Goal: Task Accomplishment & Management: Complete application form

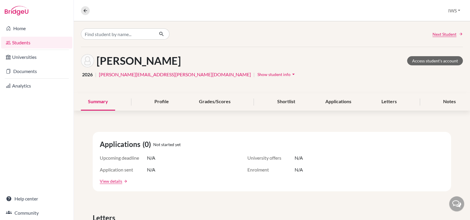
click at [29, 44] on link "Students" at bounding box center [36, 43] width 71 height 12
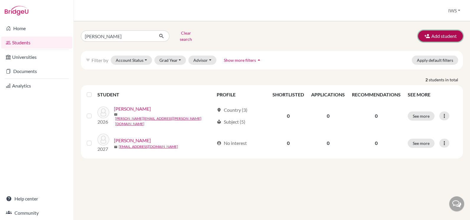
click at [431, 36] on icon "button" at bounding box center [428, 36] width 6 height 6
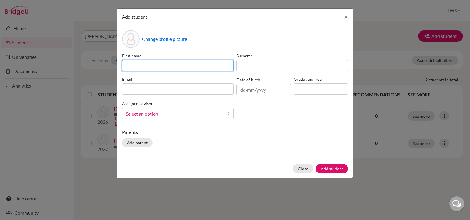
click at [182, 63] on input at bounding box center [178, 65] width 112 height 11
type input "Arav"
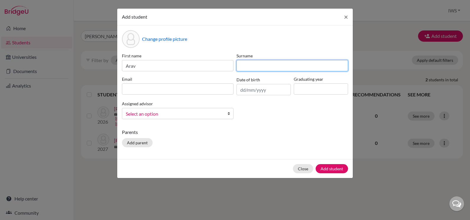
type input "j"
type input "Jimit Soni"
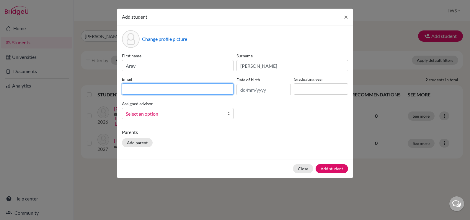
click at [189, 90] on input at bounding box center [178, 88] width 112 height 11
paste input "dipti_kale@hotmail.com"
type input "dipti_kale@hotmail.com"
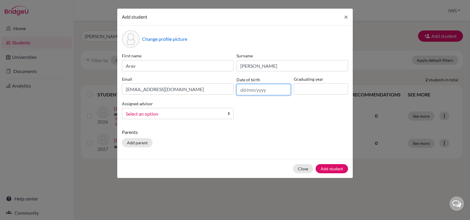
click at [252, 89] on input "text" at bounding box center [264, 89] width 54 height 11
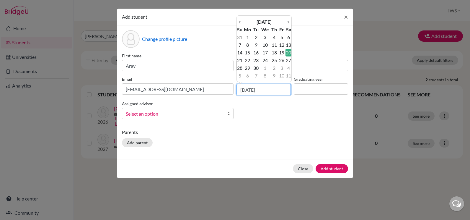
type input "20/06/2009"
click at [288, 51] on td "20" at bounding box center [289, 53] width 6 height 8
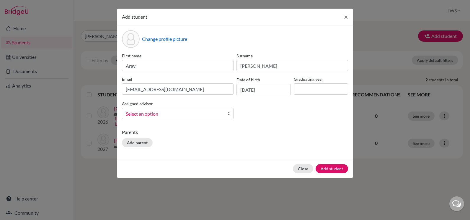
click at [221, 115] on span "Select an option" at bounding box center [174, 114] width 96 height 8
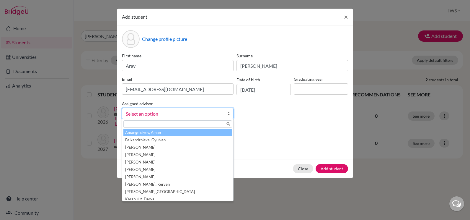
click at [220, 115] on span "Select an option" at bounding box center [174, 114] width 96 height 8
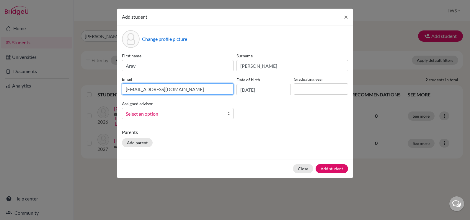
drag, startPoint x: 187, startPoint y: 89, endPoint x: 120, endPoint y: 95, distance: 67.3
click at [120, 95] on div "Change profile picture First name Arav Surname Jimit Soni Email dipti_kale@hotm…" at bounding box center [235, 92] width 236 height 134
paste input "angenceroy@g"
type input "angenceroy@gmail.com"
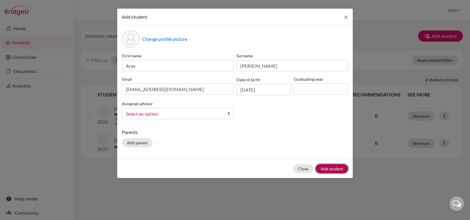
click at [329, 166] on button "Add student" at bounding box center [332, 168] width 33 height 9
click at [309, 88] on input at bounding box center [321, 88] width 54 height 11
type input "2026"
click at [324, 164] on button "Add student" at bounding box center [332, 168] width 33 height 9
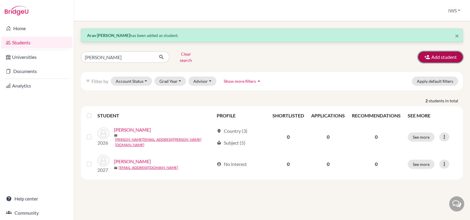
click at [426, 54] on icon "button" at bounding box center [428, 57] width 6 height 6
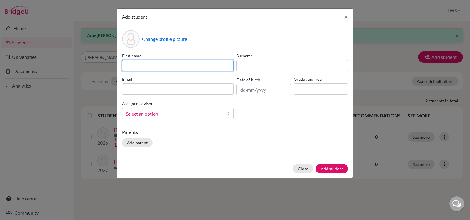
click at [170, 64] on input at bounding box center [178, 65] width 112 height 11
paste input "Arnav Jimit"
type input "Arnav Jimit"
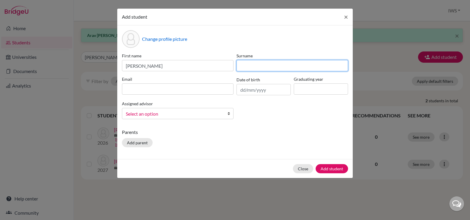
click at [251, 65] on input at bounding box center [293, 65] width 112 height 11
paste input "Soni"
type input "Soni"
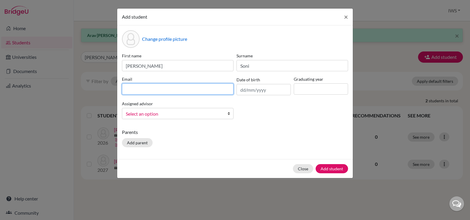
click at [163, 92] on input at bounding box center [178, 88] width 112 height 11
paste input "soni.arnavblitz@gmail.com"
type input "soni.arnavblitz@gmail.com"
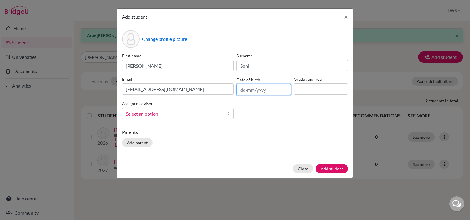
click at [244, 87] on input "text" at bounding box center [264, 89] width 54 height 11
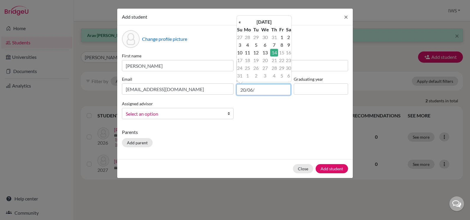
click at [267, 92] on input "20/06/" at bounding box center [264, 89] width 54 height 11
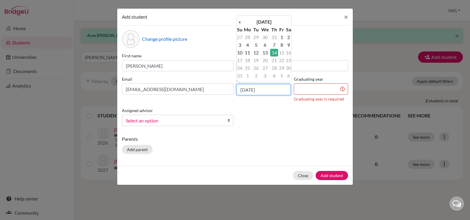
click at [270, 91] on input "14/08/2025" at bounding box center [264, 89] width 54 height 11
type input "1"
type input "20/06/2009"
click at [288, 53] on td "20" at bounding box center [289, 53] width 6 height 8
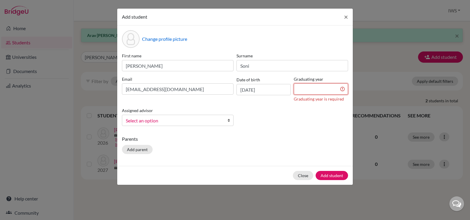
click at [307, 88] on input at bounding box center [321, 88] width 54 height 11
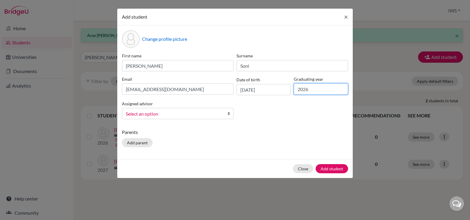
type input "2026"
click at [293, 115] on div "First name Arnav Jimit Surname Soni Email soni.arnavblitz@gmail.com Date of bir…" at bounding box center [235, 88] width 229 height 71
click at [337, 168] on button "Add student" at bounding box center [332, 168] width 33 height 9
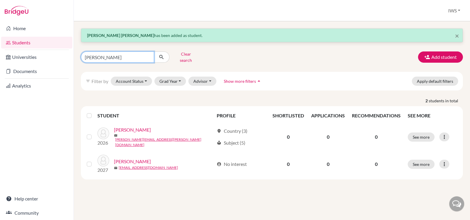
click at [123, 53] on input "adrian" at bounding box center [117, 56] width 73 height 11
type input "a"
type input "aye"
click button "submit" at bounding box center [162, 56] width 16 height 11
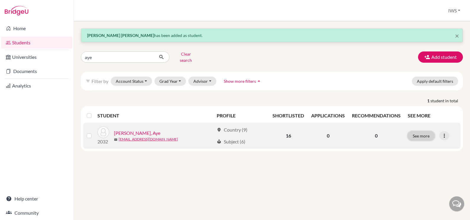
click at [425, 132] on button "See more" at bounding box center [421, 135] width 27 height 9
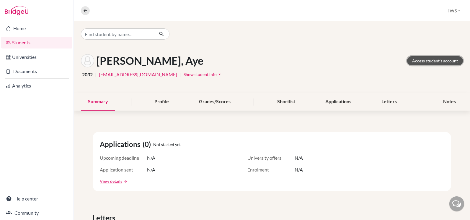
click at [418, 57] on link "Access student's account" at bounding box center [436, 60] width 56 height 9
click at [34, 42] on link "Students" at bounding box center [36, 43] width 71 height 12
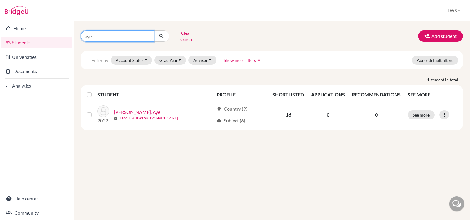
click at [124, 35] on input "aye" at bounding box center [117, 35] width 73 height 11
type input "a"
type input "clementine"
click button "submit" at bounding box center [162, 35] width 16 height 11
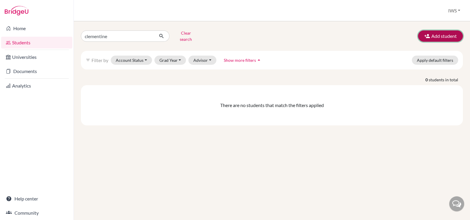
click at [451, 30] on button "Add student" at bounding box center [440, 35] width 45 height 11
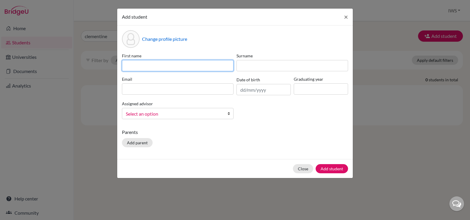
click at [181, 67] on input at bounding box center [178, 65] width 112 height 11
type input "Clementine"
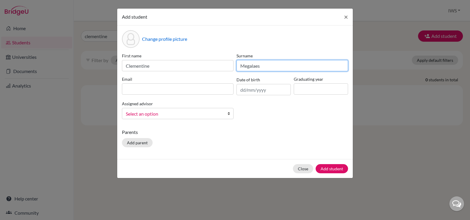
type input "Megalaes"
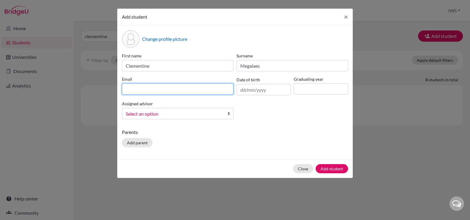
click at [178, 85] on input at bounding box center [178, 88] width 112 height 11
paste input "jorgedemagalhaes@yahoo.com"
type input "jorgedemagalhaes@yahoo.com"
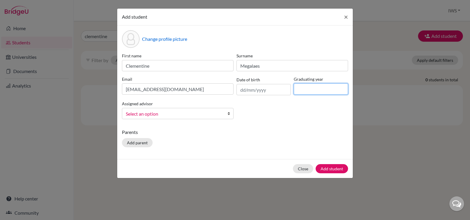
click at [303, 88] on input at bounding box center [321, 88] width 54 height 11
click at [247, 89] on input "text" at bounding box center [264, 89] width 54 height 11
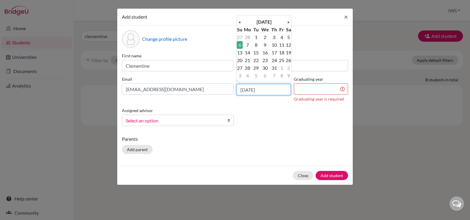
type input "06/03/2005"
click at [237, 46] on td "6" at bounding box center [240, 45] width 6 height 8
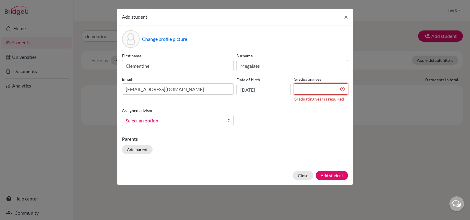
click at [306, 88] on input at bounding box center [321, 88] width 54 height 11
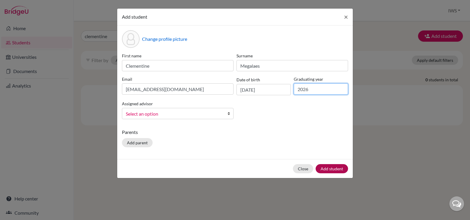
type input "2026"
click at [329, 168] on button "Add student" at bounding box center [332, 168] width 33 height 9
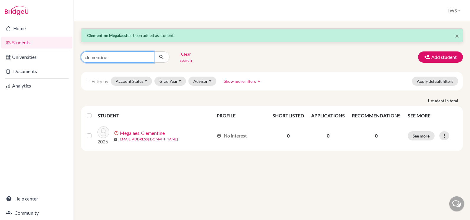
drag, startPoint x: 122, startPoint y: 55, endPoint x: 74, endPoint y: 53, distance: 47.9
click at [74, 53] on div "× Clementine Megalaes has been added as student. clementine Clear search Add st…" at bounding box center [272, 120] width 397 height 199
type input "danya"
click button "submit" at bounding box center [162, 56] width 16 height 11
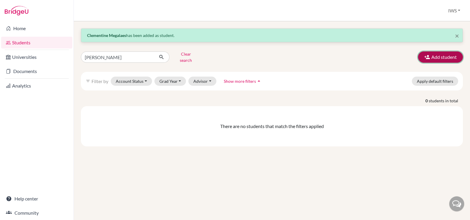
click at [440, 56] on button "Add student" at bounding box center [440, 56] width 45 height 11
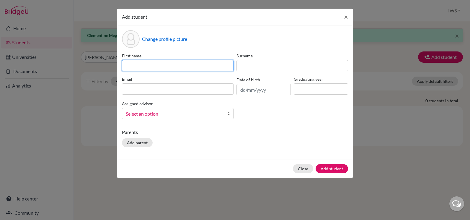
click at [177, 65] on input at bounding box center [178, 65] width 112 height 11
type input "Danya"
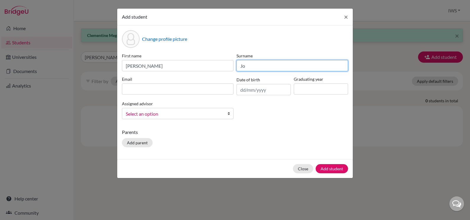
type input "J"
type input "Hotnishka"
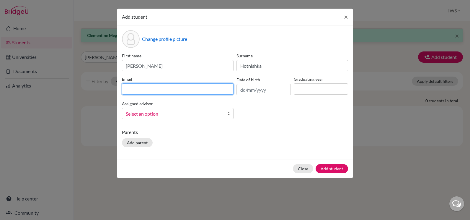
click at [182, 91] on input at bounding box center [178, 88] width 112 height 11
paste input "linanaidenova@hotmail.com"
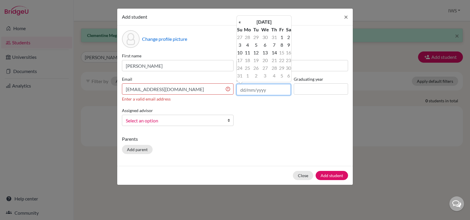
click at [275, 90] on input "text" at bounding box center [264, 89] width 54 height 11
click at [213, 89] on input "linanaidenova@hotmail.com" at bounding box center [178, 88] width 112 height 11
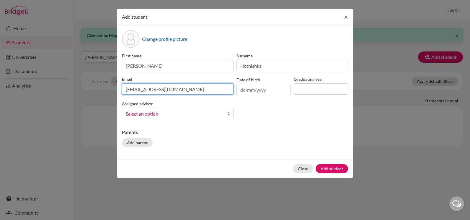
type input "linanaidenova@hotmail.com"
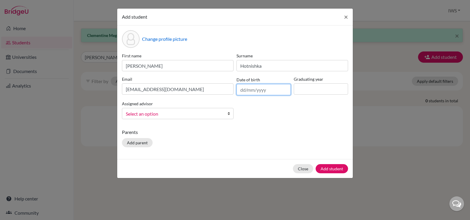
click at [250, 93] on input "text" at bounding box center [264, 89] width 54 height 11
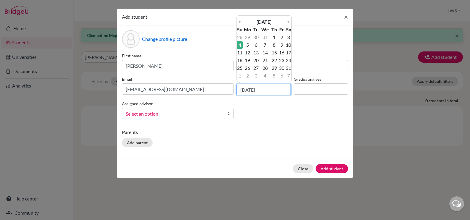
type input "04/08/2013"
click at [240, 45] on td "4" at bounding box center [240, 45] width 6 height 8
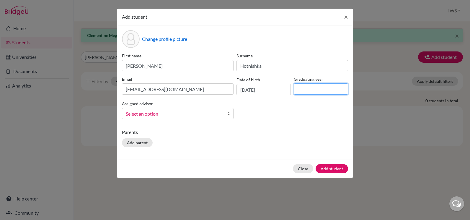
click at [324, 86] on input at bounding box center [321, 88] width 54 height 11
type input "2026"
click at [336, 169] on button "Add student" at bounding box center [332, 168] width 33 height 9
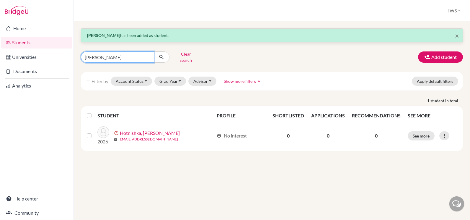
drag, startPoint x: 137, startPoint y: 55, endPoint x: 81, endPoint y: 55, distance: 56.4
click at [81, 55] on input "danya" at bounding box center [117, 56] width 73 height 11
type input "emil"
click button "submit" at bounding box center [162, 56] width 16 height 11
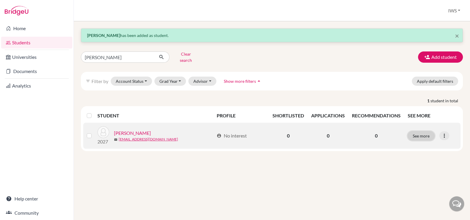
click at [422, 131] on button "See more" at bounding box center [421, 135] width 27 height 9
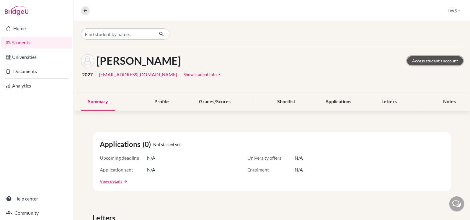
click at [429, 61] on link "Access student's account" at bounding box center [436, 60] width 56 height 9
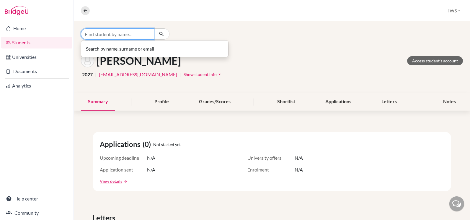
click at [113, 30] on input "Find student by name..." at bounding box center [117, 33] width 73 height 11
type input "lean"
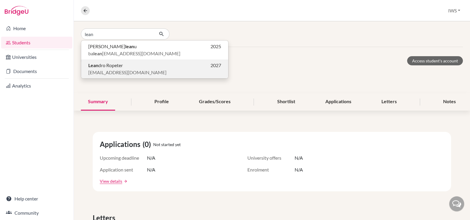
click at [114, 69] on span "Lean dro Ropeter" at bounding box center [105, 65] width 35 height 7
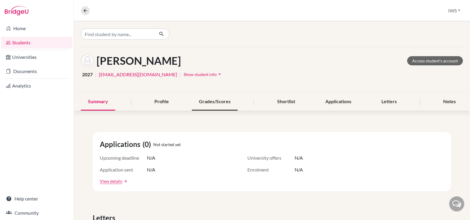
click at [218, 104] on div "Grades/Scores" at bounding box center [215, 101] width 46 height 17
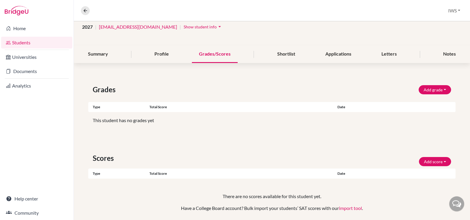
scroll to position [68, 0]
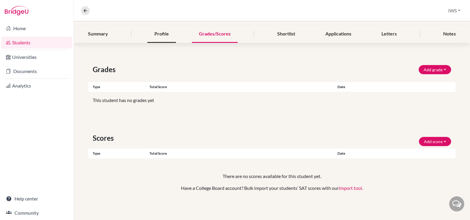
click at [166, 34] on div "Profile" at bounding box center [161, 33] width 29 height 17
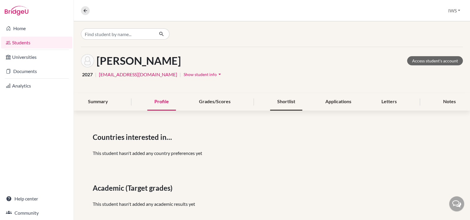
click at [295, 102] on div "Shortlist" at bounding box center [286, 101] width 32 height 17
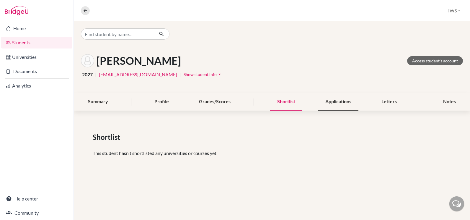
click at [334, 106] on div "Applications" at bounding box center [339, 101] width 40 height 17
click at [387, 105] on div "Letters" at bounding box center [390, 101] width 30 height 17
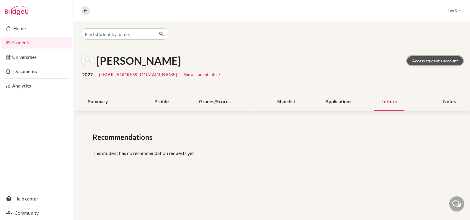
click at [425, 58] on link "Access student's account" at bounding box center [436, 60] width 56 height 9
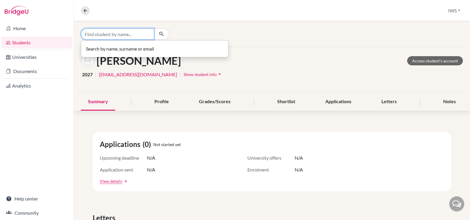
click at [112, 36] on input "Find student by name..." at bounding box center [117, 33] width 73 height 11
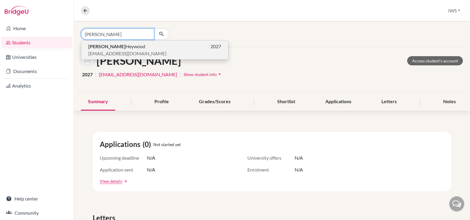
type input "[PERSON_NAME]"
click at [116, 49] on span "[PERSON_NAME]" at bounding box center [116, 46] width 57 height 7
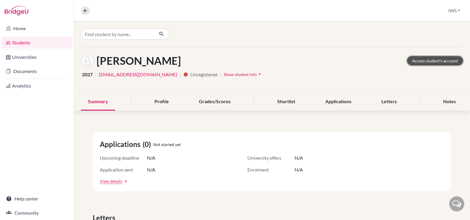
click at [423, 59] on link "Access student's account" at bounding box center [436, 60] width 56 height 9
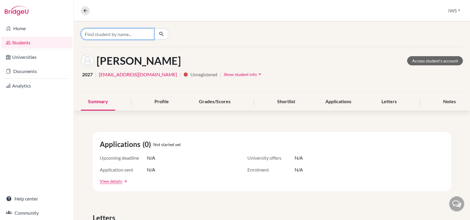
click at [130, 37] on input "Find student by name..." at bounding box center [117, 33] width 73 height 11
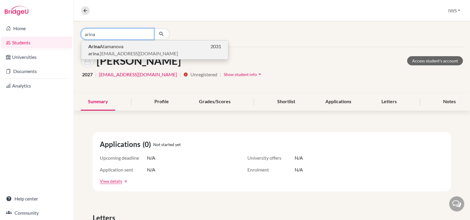
type input "arina"
click at [126, 53] on span "arina .a.atamanova@gmail.com" at bounding box center [133, 53] width 90 height 7
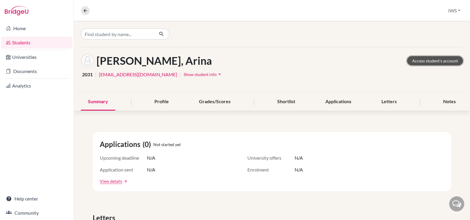
click at [428, 64] on link "Access student's account" at bounding box center [436, 60] width 56 height 9
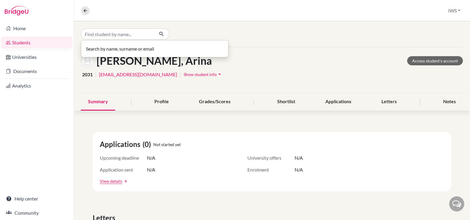
click at [114, 38] on input "Find student by name..." at bounding box center [117, 33] width 73 height 11
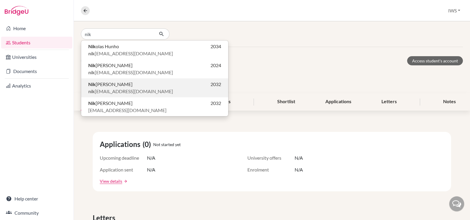
type input "nik"
click at [128, 85] on p "Nik olina Vulic 2032" at bounding box center [154, 84] width 133 height 7
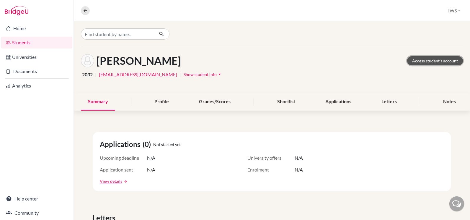
click at [449, 59] on link "Access student's account" at bounding box center [436, 60] width 56 height 9
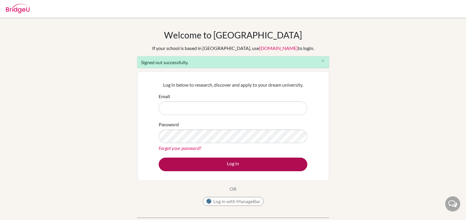
type input "[EMAIL_ADDRESS][DOMAIN_NAME]"
click at [212, 165] on button "Log in" at bounding box center [233, 165] width 149 height 14
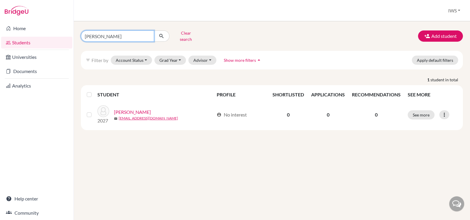
drag, startPoint x: 118, startPoint y: 32, endPoint x: 84, endPoint y: 29, distance: 34.1
click at [84, 30] on input "emil" at bounding box center [117, 35] width 73 height 11
type input "nik"
click button "submit" at bounding box center [162, 35] width 16 height 11
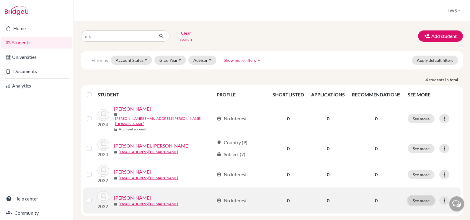
click at [420, 196] on button "See more" at bounding box center [421, 200] width 27 height 9
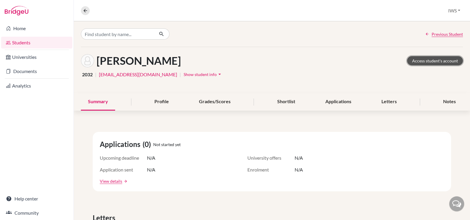
click at [419, 63] on link "Access student's account" at bounding box center [436, 60] width 56 height 9
click at [84, 10] on icon at bounding box center [85, 10] width 5 height 5
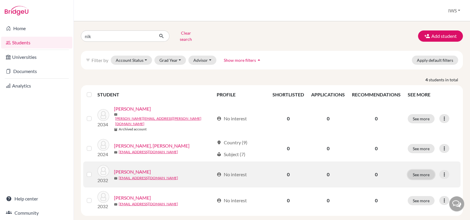
click at [416, 170] on button "See more" at bounding box center [421, 174] width 27 height 9
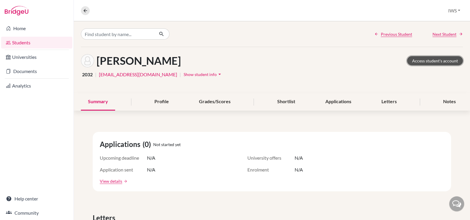
click at [411, 62] on link "Access student's account" at bounding box center [436, 60] width 56 height 9
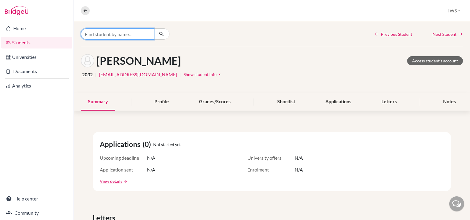
click at [112, 35] on input "Find student by name..." at bounding box center [117, 33] width 73 height 11
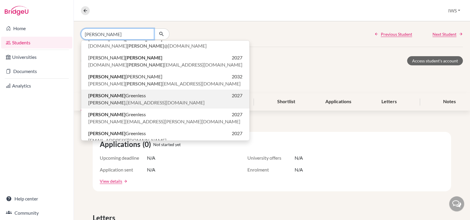
scroll to position [14, 0]
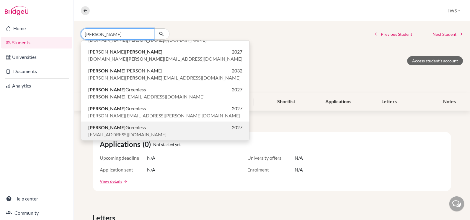
type input "peter"
click at [147, 130] on p "Peter Greenless 2027" at bounding box center [165, 127] width 154 height 7
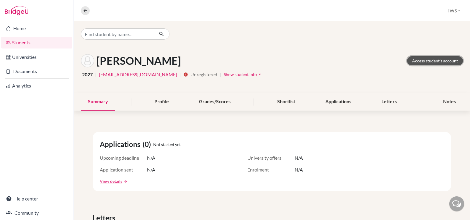
click at [438, 60] on link "Access student's account" at bounding box center [436, 60] width 56 height 9
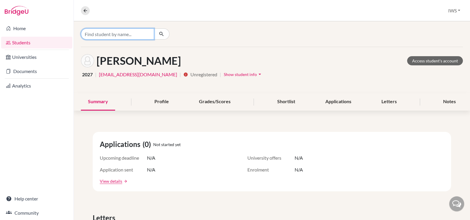
click at [125, 30] on input "Find student by name..." at bounding box center [117, 33] width 73 height 11
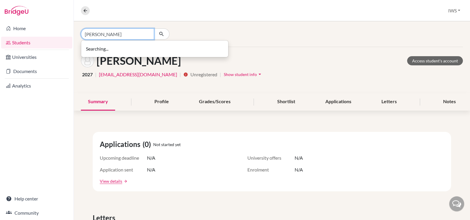
type input "[PERSON_NAME]"
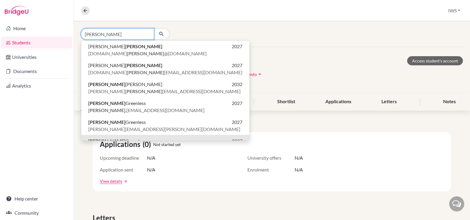
click at [125, 30] on input "[PERSON_NAME]" at bounding box center [117, 33] width 73 height 11
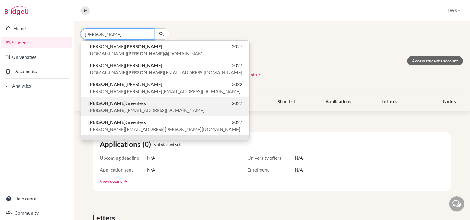
scroll to position [14, 0]
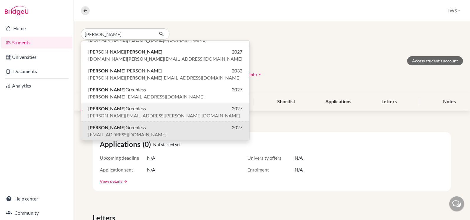
click at [134, 116] on span "[PERSON_NAME][EMAIL_ADDRESS][PERSON_NAME][DOMAIN_NAME]" at bounding box center [164, 115] width 152 height 7
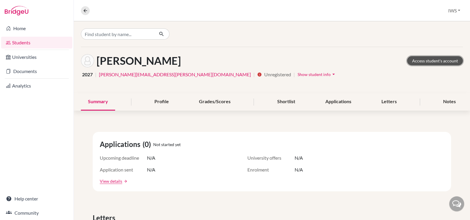
click at [434, 59] on link "Access student's account" at bounding box center [436, 60] width 56 height 9
click at [45, 40] on link "Students" at bounding box center [36, 43] width 71 height 12
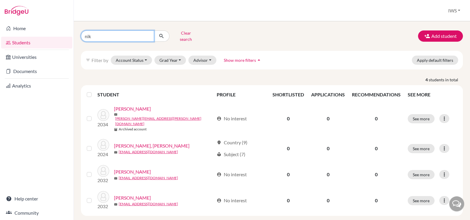
click at [126, 34] on input "nik" at bounding box center [117, 35] width 73 height 11
type input "n"
type input "[PERSON_NAME]"
click button "submit" at bounding box center [162, 35] width 16 height 11
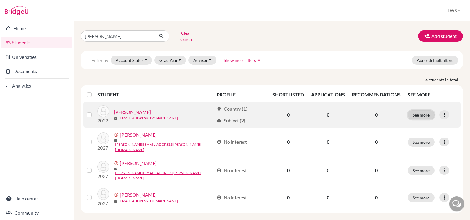
drag, startPoint x: 426, startPoint y: 107, endPoint x: 429, endPoint y: 109, distance: 4.4
click at [429, 110] on button "See more" at bounding box center [421, 114] width 27 height 9
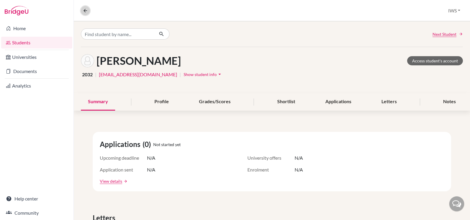
click at [87, 12] on icon at bounding box center [85, 10] width 5 height 5
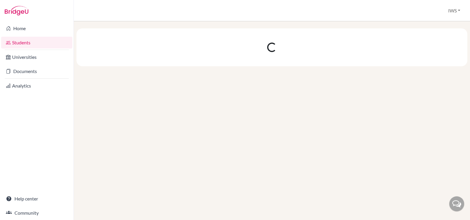
click at [45, 40] on link "Students" at bounding box center [36, 43] width 71 height 12
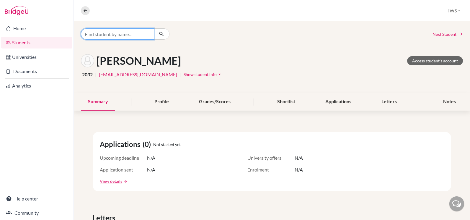
click at [114, 37] on input "Find student by name..." at bounding box center [117, 33] width 73 height 11
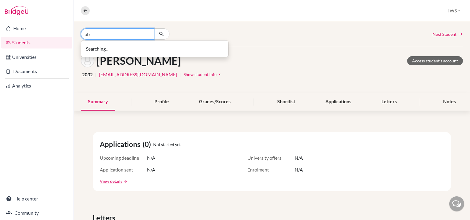
type input "a"
type input "z"
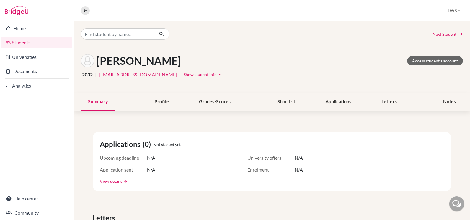
click at [354, 54] on div "[PERSON_NAME] Access student's account 2032 | [EMAIL_ADDRESS][DOMAIN_NAME] | Sh…" at bounding box center [272, 70] width 397 height 46
click at [88, 10] on icon at bounding box center [85, 10] width 5 height 5
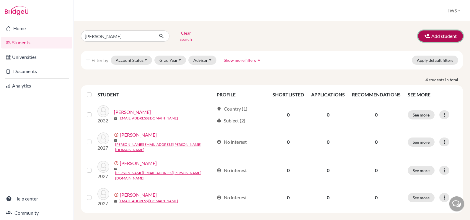
click at [442, 32] on button "Add student" at bounding box center [440, 35] width 45 height 11
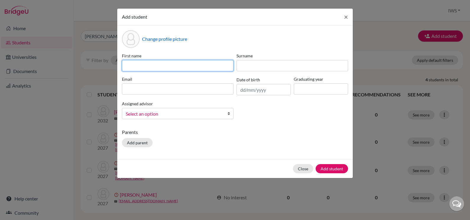
click at [186, 65] on input at bounding box center [178, 65] width 112 height 11
type input "Abbie"
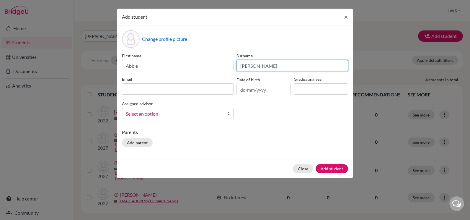
type input "[PERSON_NAME]"
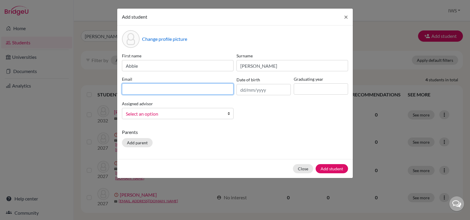
click at [185, 88] on input at bounding box center [178, 88] width 112 height 11
paste input "[EMAIL_ADDRESS][DOMAIN_NAME]"
type input "[EMAIL_ADDRESS][DOMAIN_NAME]"
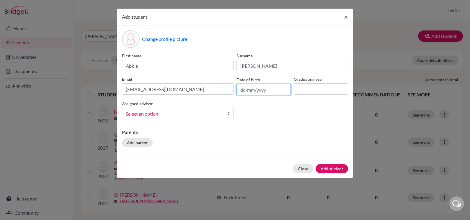
click at [279, 88] on input "text" at bounding box center [264, 89] width 54 height 11
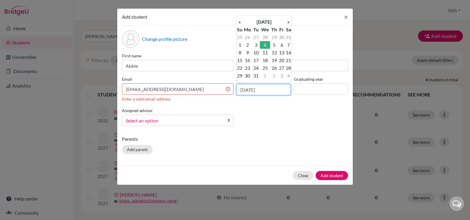
type input "[DATE]"
click at [267, 44] on td "4" at bounding box center [265, 45] width 10 height 8
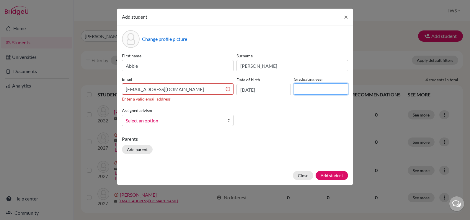
click at [317, 93] on input at bounding box center [321, 88] width 54 height 11
type input "2026"
click at [271, 124] on div "First name [PERSON_NAME] Surname [PERSON_NAME] Email [EMAIL_ADDRESS][DOMAIN_NAM…" at bounding box center [235, 92] width 229 height 78
click at [173, 82] on div "Email [EMAIL_ADDRESS][DOMAIN_NAME] Enter a valid email address" at bounding box center [178, 89] width 115 height 26
click at [176, 87] on input "[EMAIL_ADDRESS][DOMAIN_NAME]" at bounding box center [178, 88] width 112 height 11
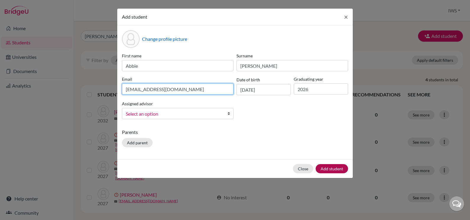
type input "[EMAIL_ADDRESS][DOMAIN_NAME]"
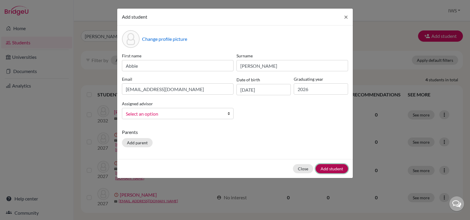
click at [332, 168] on button "Add student" at bounding box center [332, 168] width 33 height 9
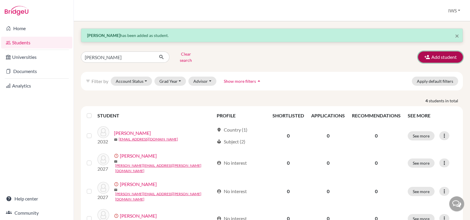
click at [446, 55] on button "Add student" at bounding box center [440, 56] width 45 height 11
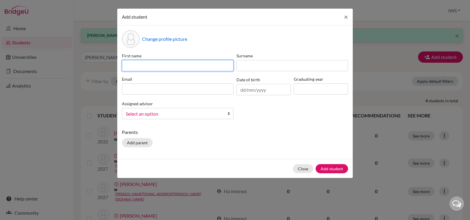
click at [150, 68] on input at bounding box center [178, 65] width 112 height 11
type input "Amina"
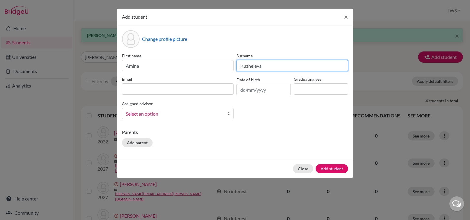
type input "Kuzheleva"
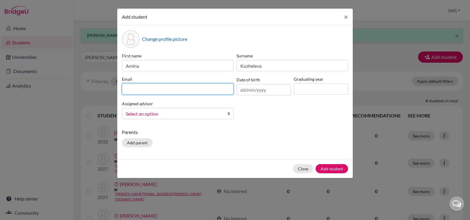
drag, startPoint x: 150, startPoint y: 89, endPoint x: 116, endPoint y: 90, distance: 33.1
click at [150, 89] on input at bounding box center [178, 88] width 112 height 11
click at [194, 93] on input at bounding box center [178, 88] width 112 height 11
paste input "[EMAIL_ADDRESS][DOMAIN_NAME]"
type input "[EMAIL_ADDRESS][DOMAIN_NAME]"
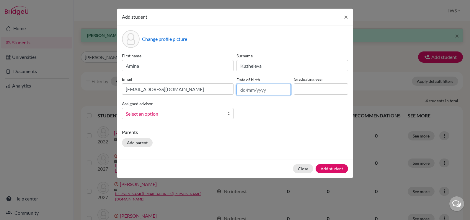
click at [257, 88] on input "text" at bounding box center [264, 89] width 54 height 11
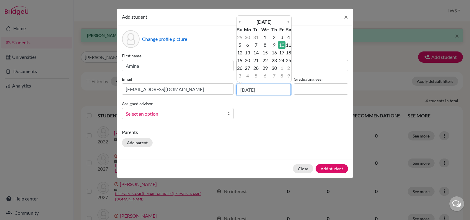
type input "[DATE]"
click at [282, 45] on td "10" at bounding box center [281, 45] width 7 height 8
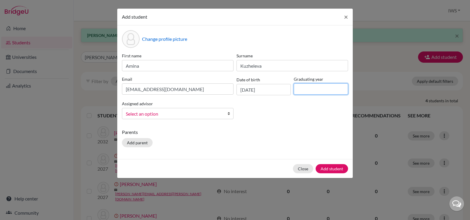
click at [302, 89] on input at bounding box center [321, 88] width 54 height 11
type input "2026"
click at [335, 170] on button "Add student" at bounding box center [332, 168] width 33 height 9
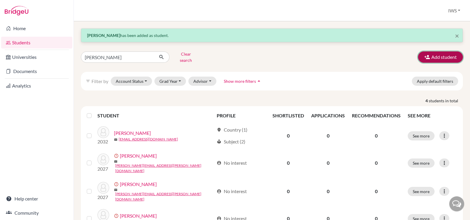
click at [428, 53] on button "Add student" at bounding box center [440, 56] width 45 height 11
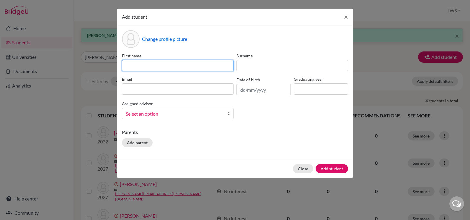
click at [187, 63] on input at bounding box center [178, 65] width 112 height 11
type input "[PERSON_NAME]"
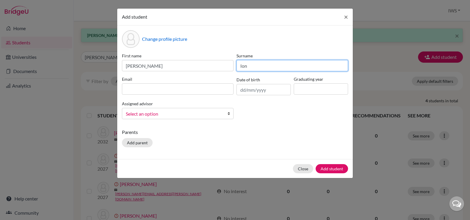
type input "Ion"
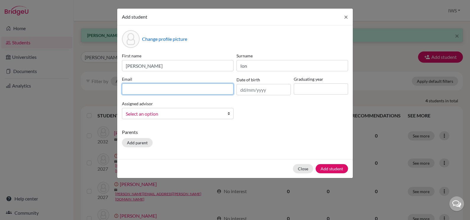
click at [179, 89] on input at bounding box center [178, 88] width 112 height 11
paste input "[EMAIL_ADDRESS][DOMAIN_NAME]"
type input "[EMAIL_ADDRESS][DOMAIN_NAME]"
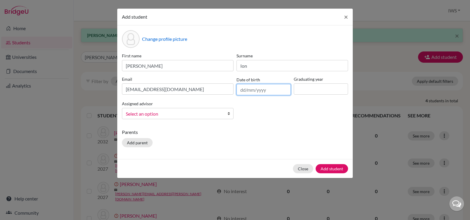
click at [270, 91] on input "text" at bounding box center [264, 89] width 54 height 11
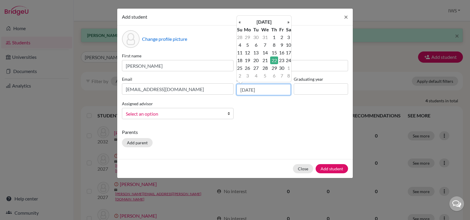
type input "[DATE]"
click at [276, 60] on td "22" at bounding box center [274, 60] width 8 height 8
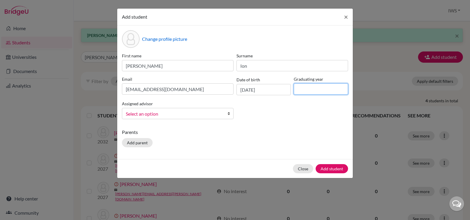
click at [303, 93] on input at bounding box center [321, 88] width 54 height 11
type input "2026"
click at [328, 164] on button "Add student" at bounding box center [332, 168] width 33 height 9
